Goal: Information Seeking & Learning: Learn about a topic

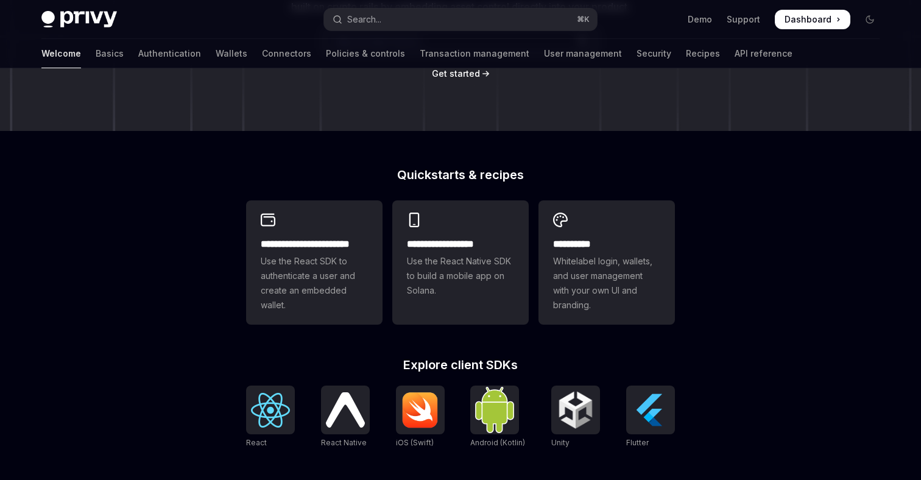
scroll to position [228, 0]
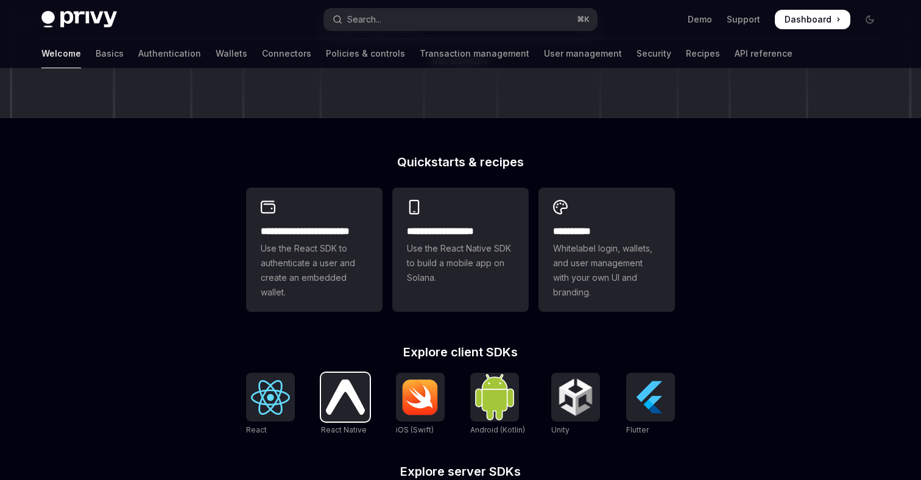
click at [343, 396] on img at bounding box center [345, 396] width 39 height 35
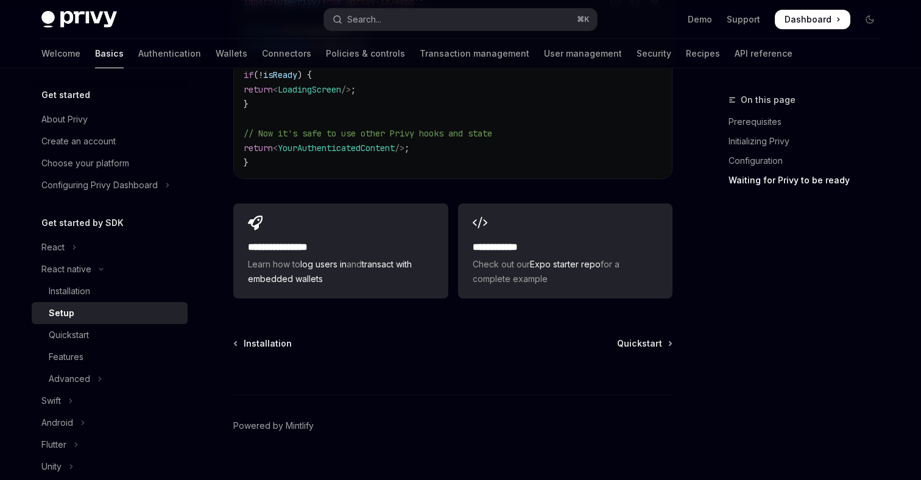
scroll to position [1204, 0]
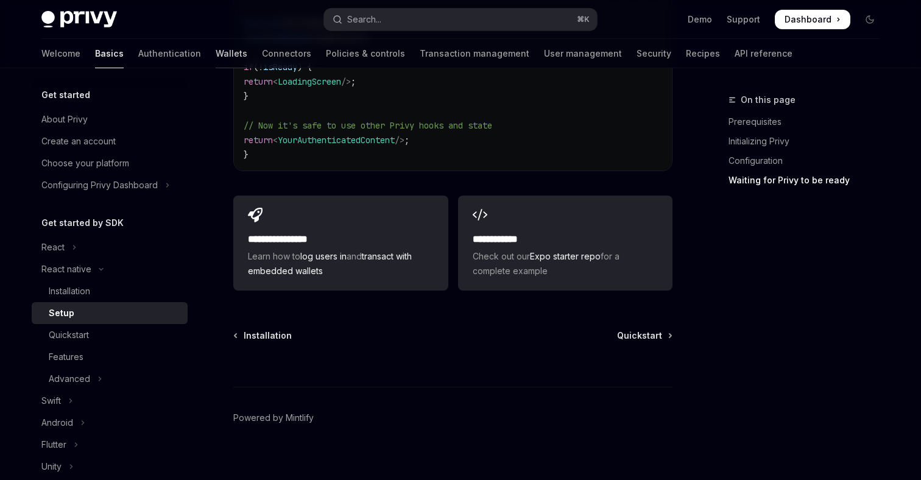
click at [216, 58] on link "Wallets" at bounding box center [232, 53] width 32 height 29
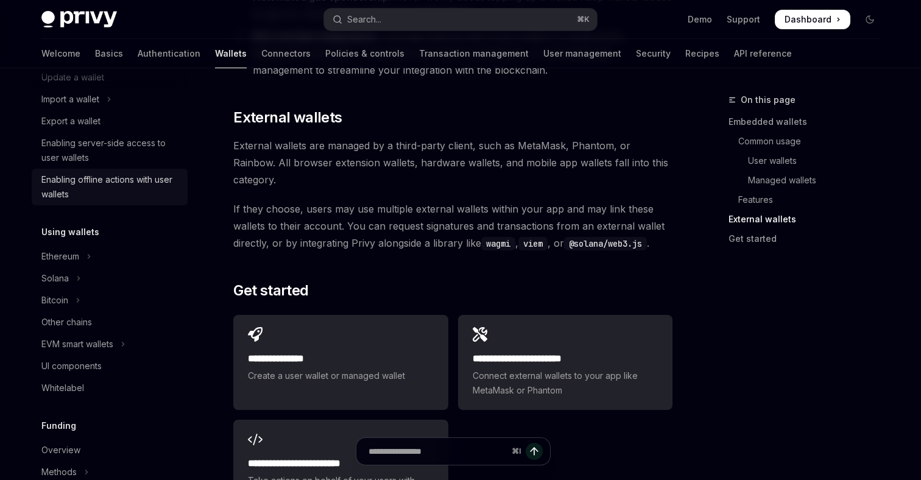
scroll to position [156, 0]
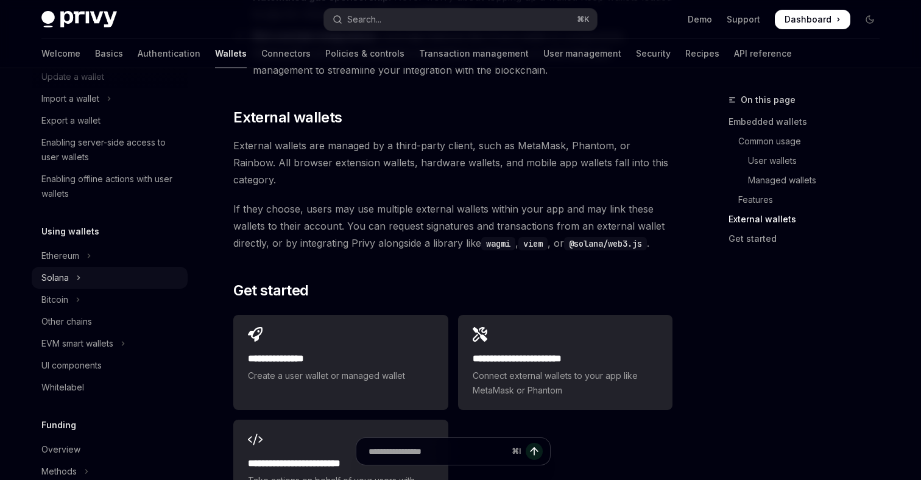
click at [82, 277] on button "Solana" at bounding box center [110, 278] width 156 height 22
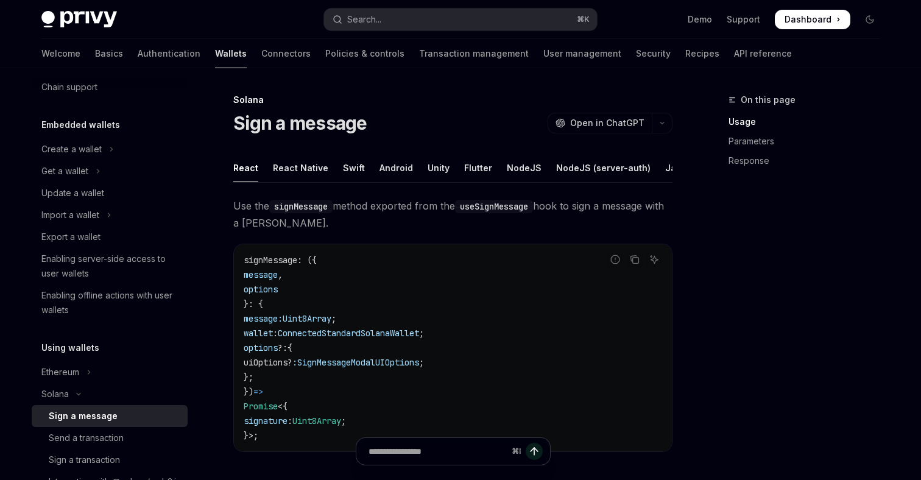
scroll to position [37, 0]
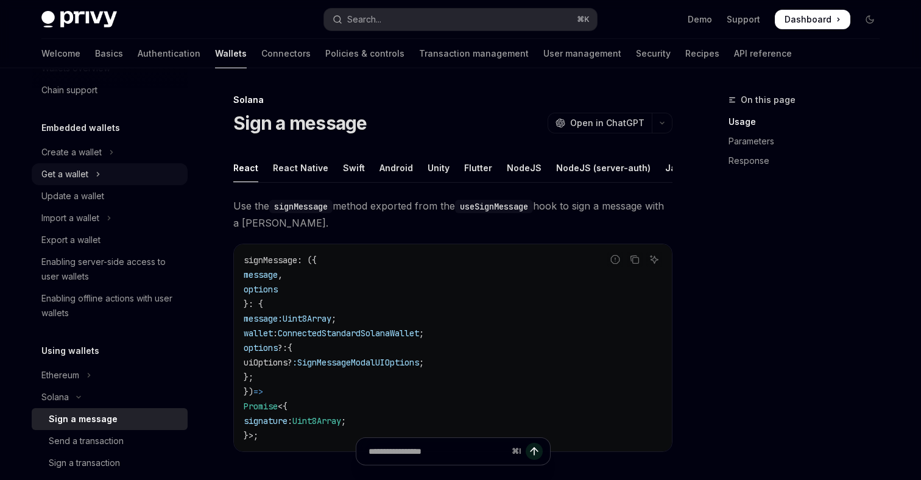
click at [96, 175] on icon "Toggle Get a wallet section" at bounding box center [98, 174] width 5 height 15
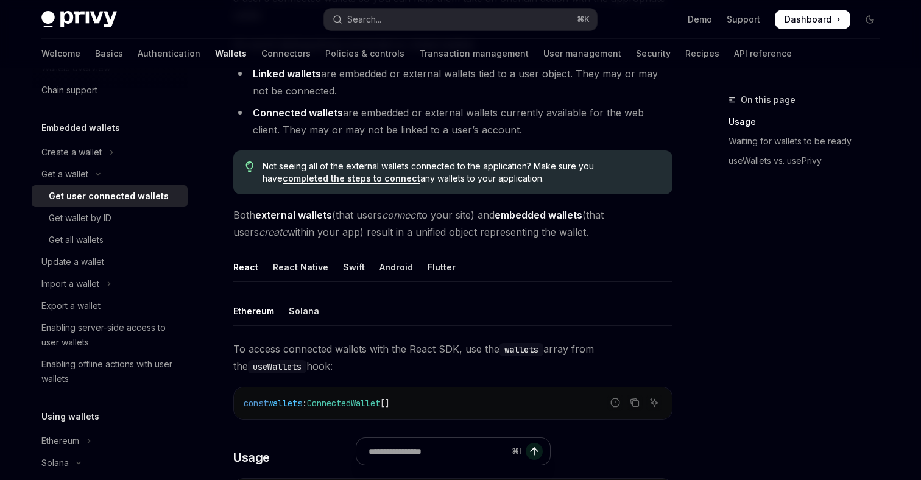
scroll to position [200, 0]
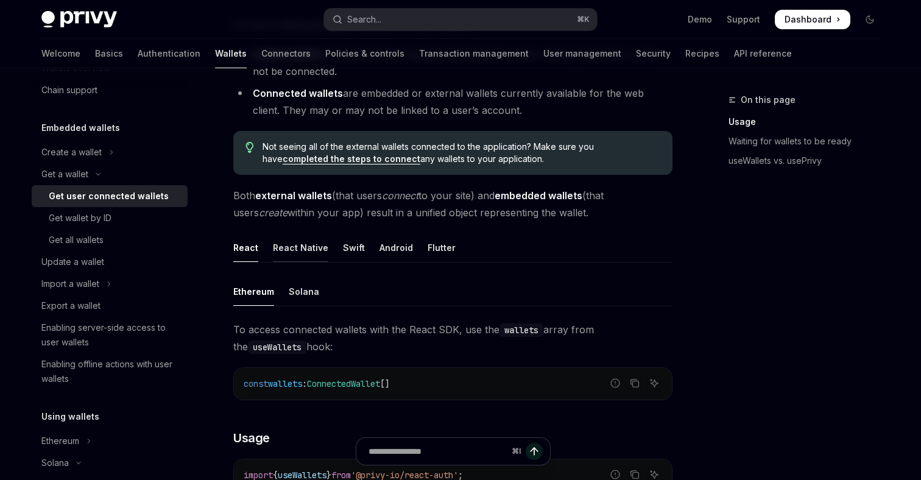
click at [298, 252] on div "React Native" at bounding box center [300, 247] width 55 height 29
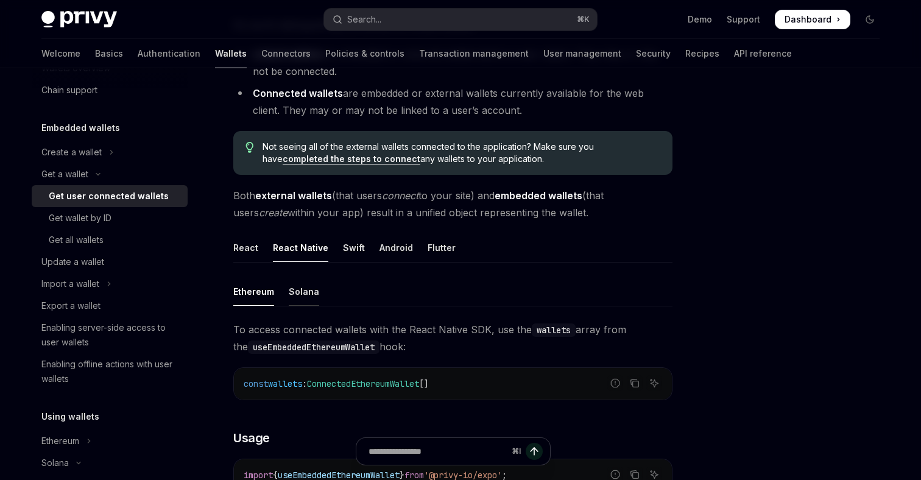
click at [305, 291] on div "Solana" at bounding box center [304, 291] width 30 height 29
type textarea "*"
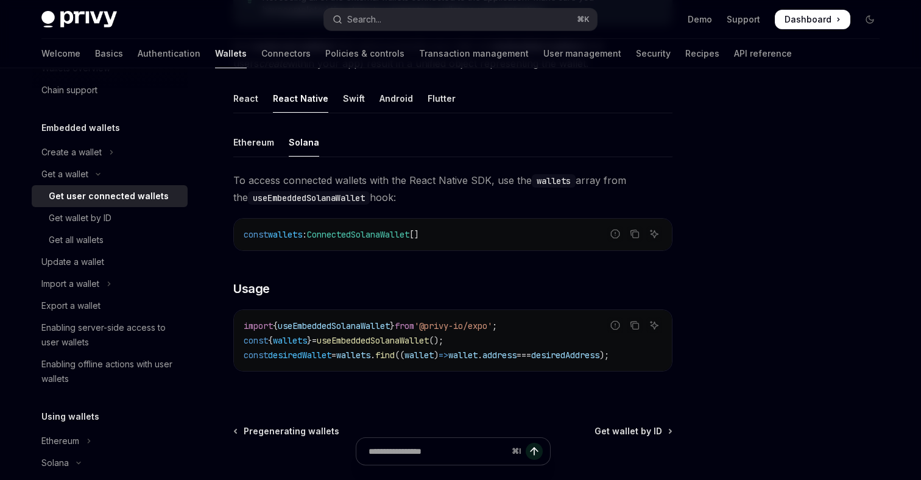
scroll to position [382, 0]
